Goal: Task Accomplishment & Management: Manage account settings

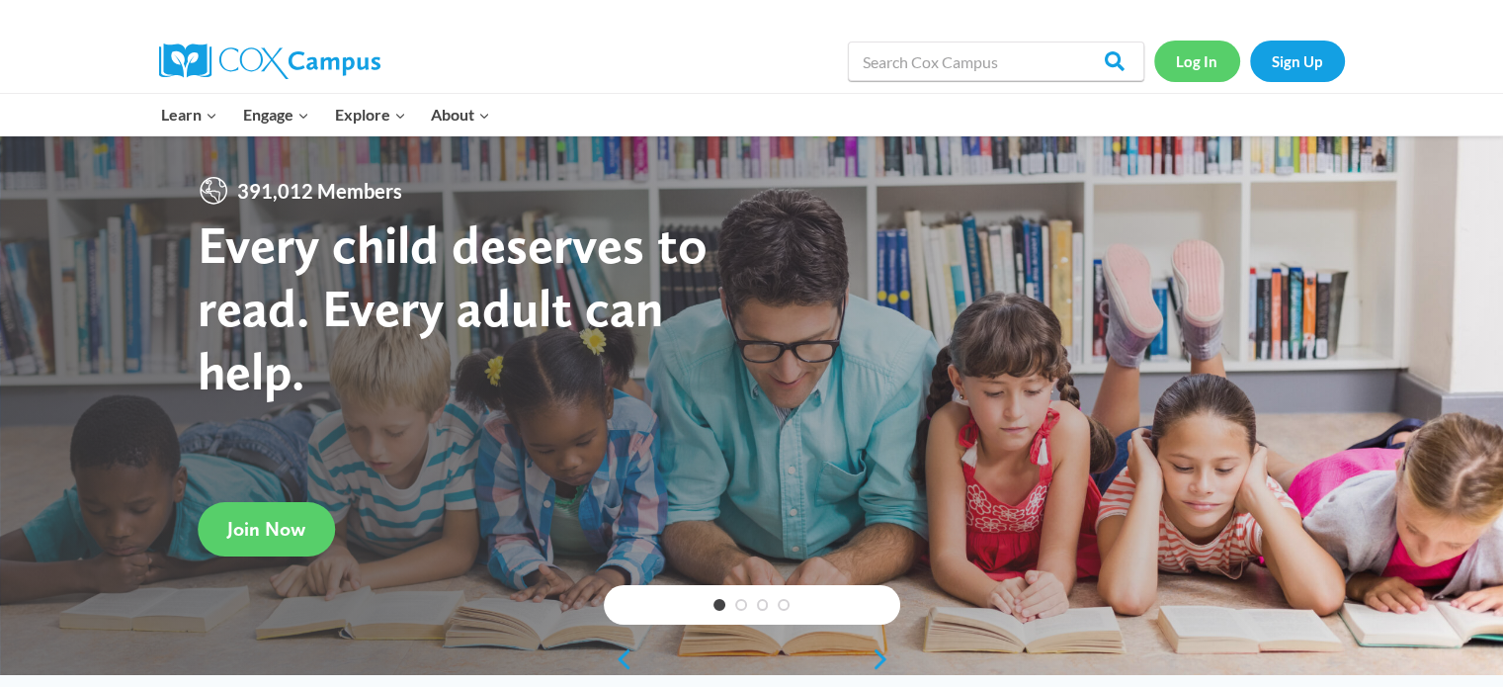
click at [1192, 58] on link "Log In" at bounding box center [1197, 61] width 86 height 41
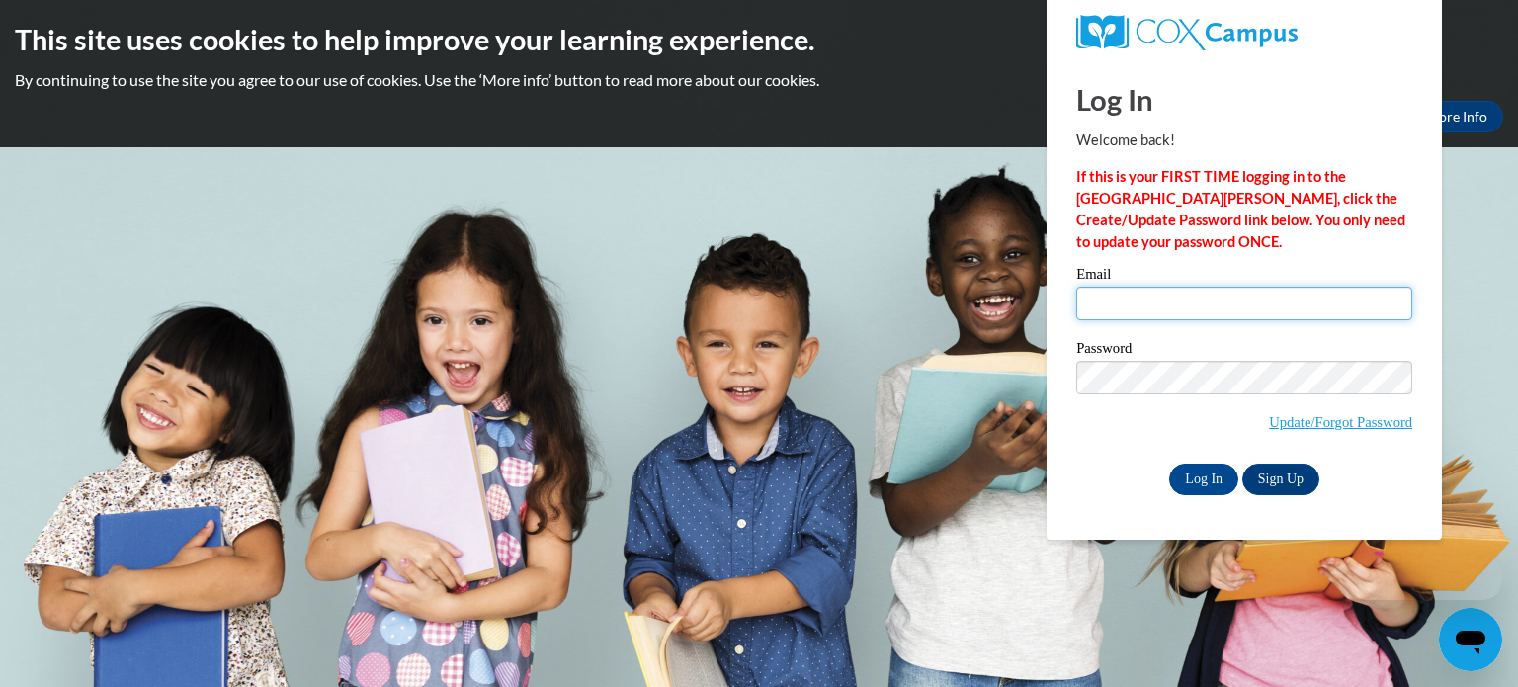
click at [1143, 311] on input "Email" at bounding box center [1244, 304] width 336 height 34
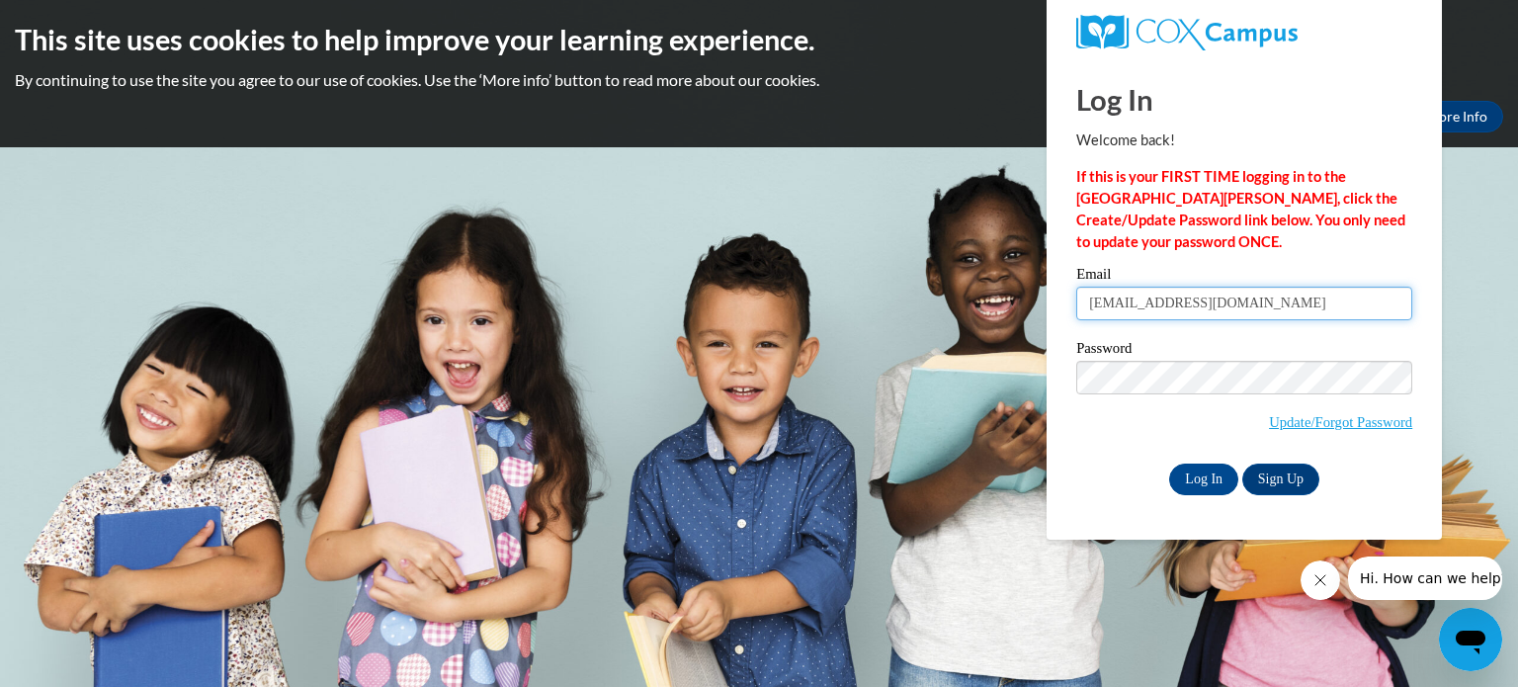
type input "[EMAIL_ADDRESS][DOMAIN_NAME]"
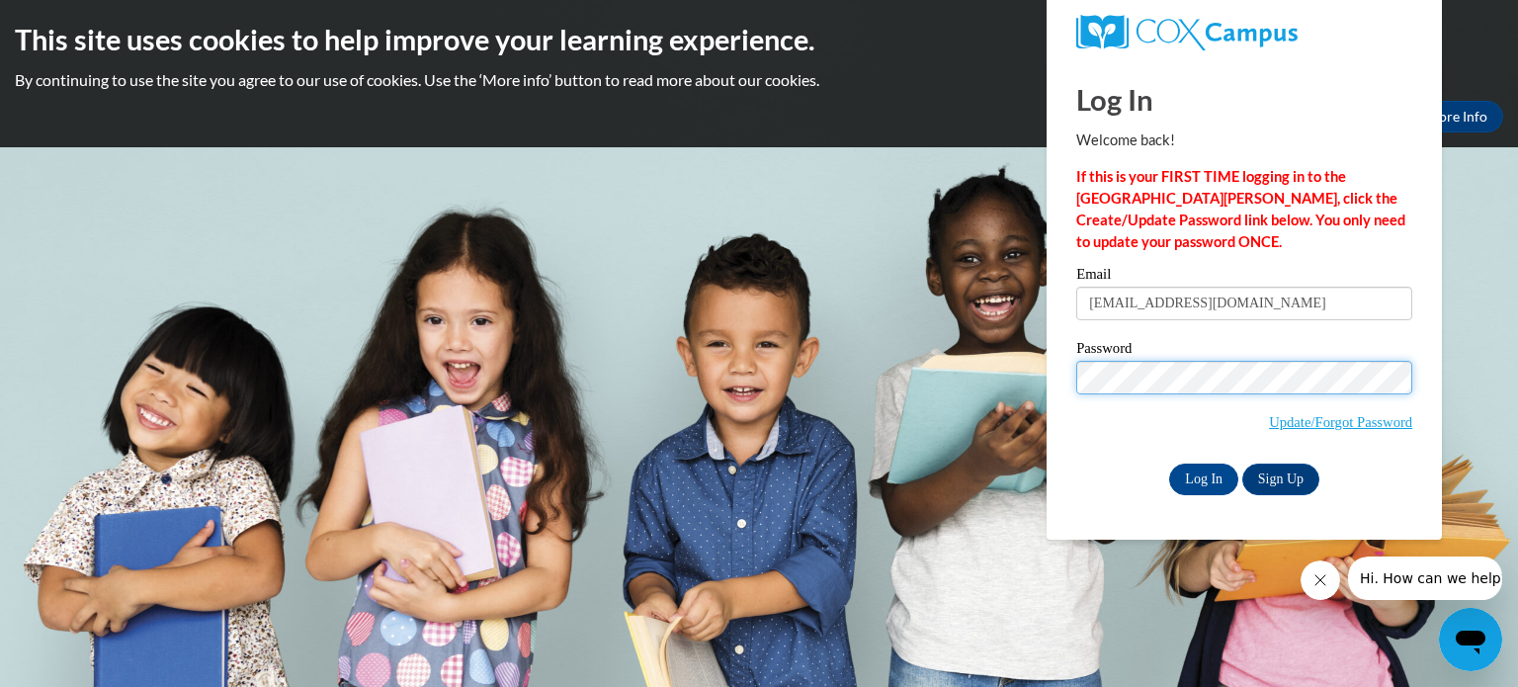
click at [1169, 463] on input "Log In" at bounding box center [1203, 479] width 69 height 32
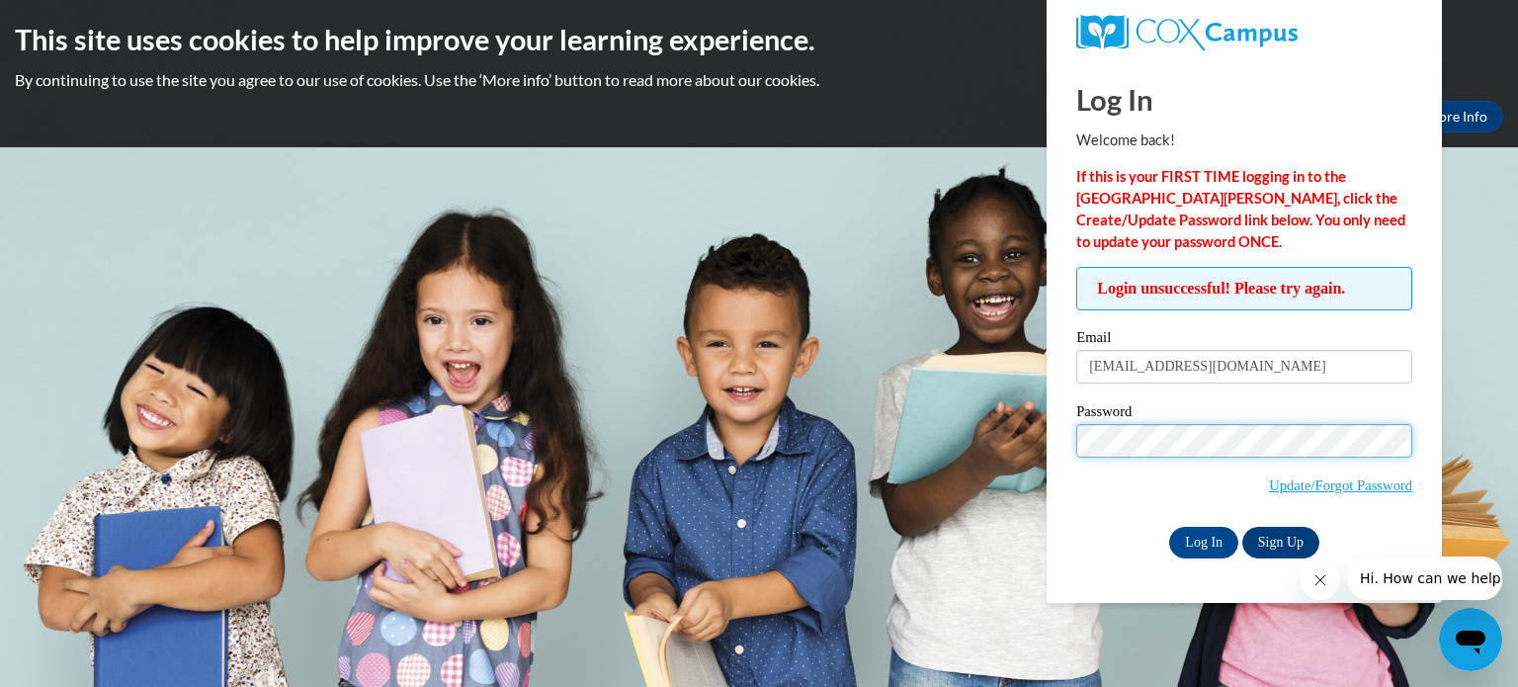
click at [1169, 527] on input "Log In" at bounding box center [1203, 543] width 69 height 32
click at [1198, 541] on input "Log In" at bounding box center [1203, 543] width 69 height 32
click at [791, 377] on body "This site uses cookies to help improve your learning experience. By continuing …" at bounding box center [759, 343] width 1518 height 687
